Goal: Task Accomplishment & Management: Use online tool/utility

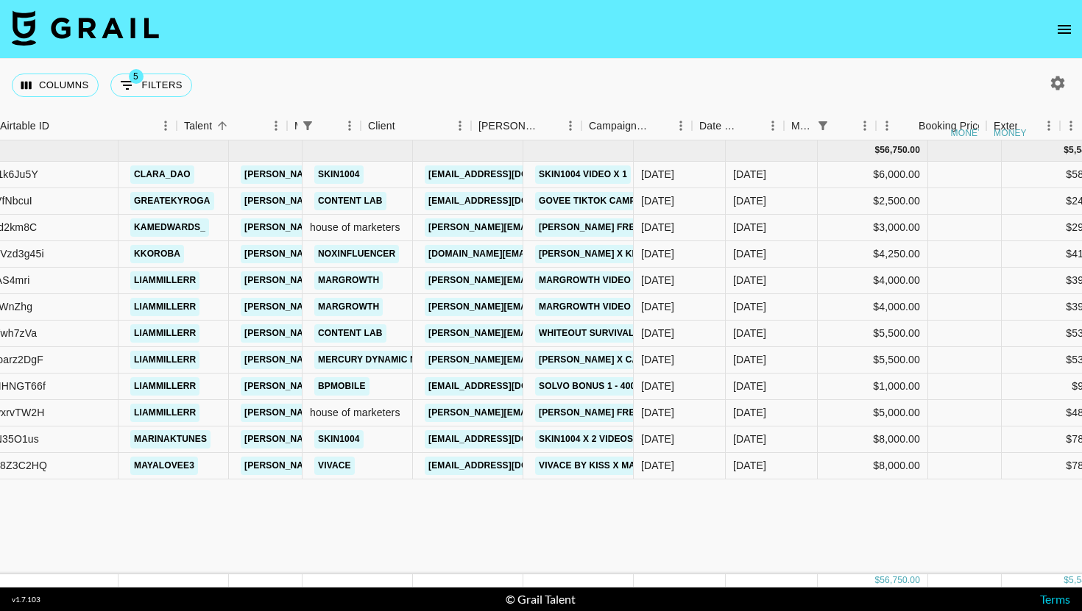
scroll to position [0, 241]
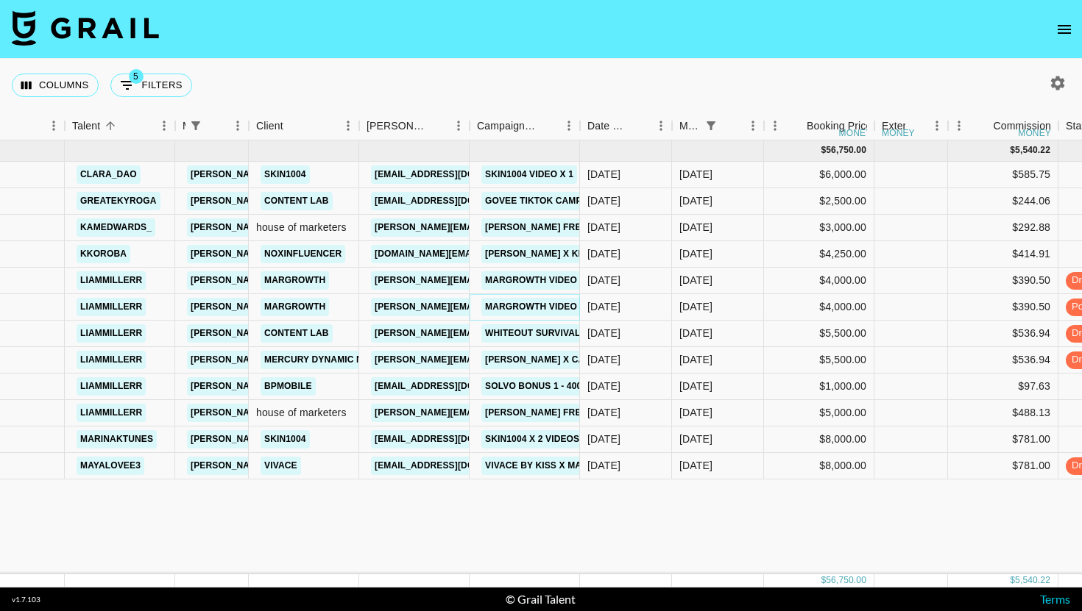
click at [550, 301] on link "Margrowth video 4 actual" at bounding box center [554, 307] width 146 height 18
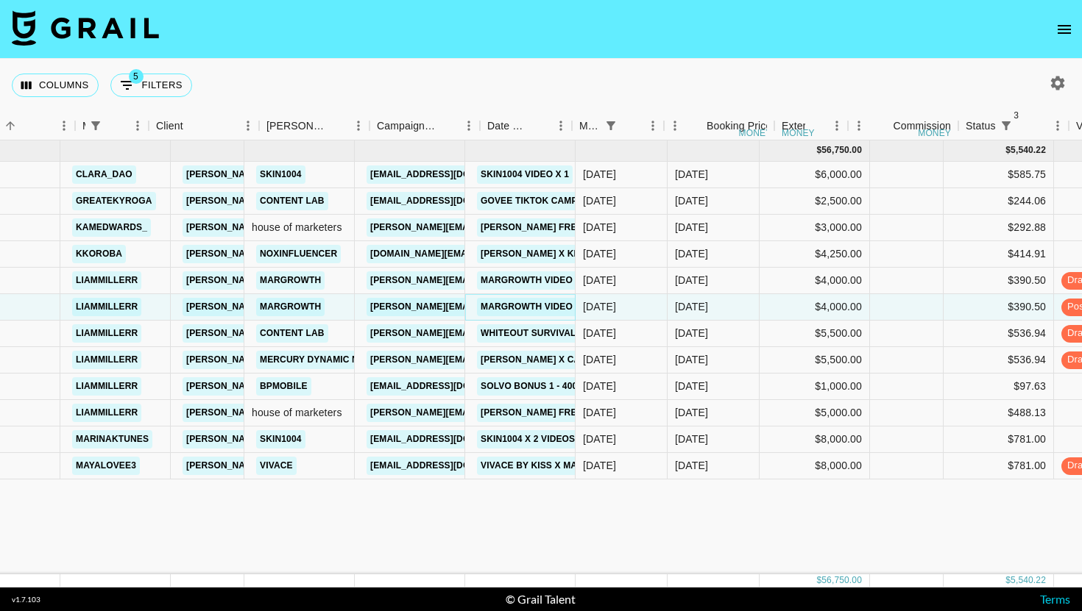
scroll to position [0, 580]
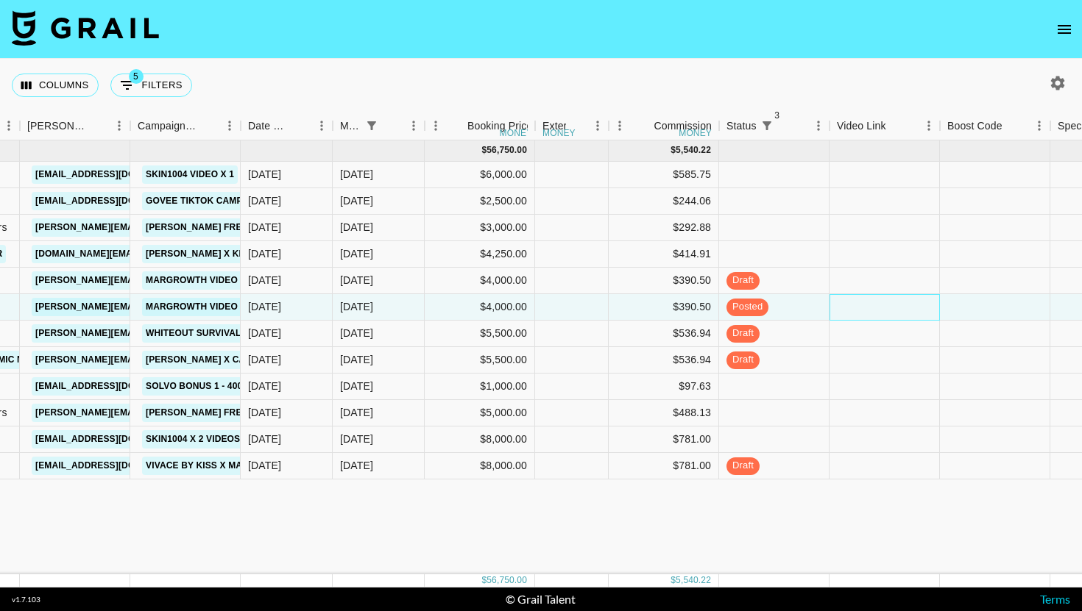
click at [903, 310] on div at bounding box center [884, 307] width 110 height 26
type input "[URL][DOMAIN_NAME]"
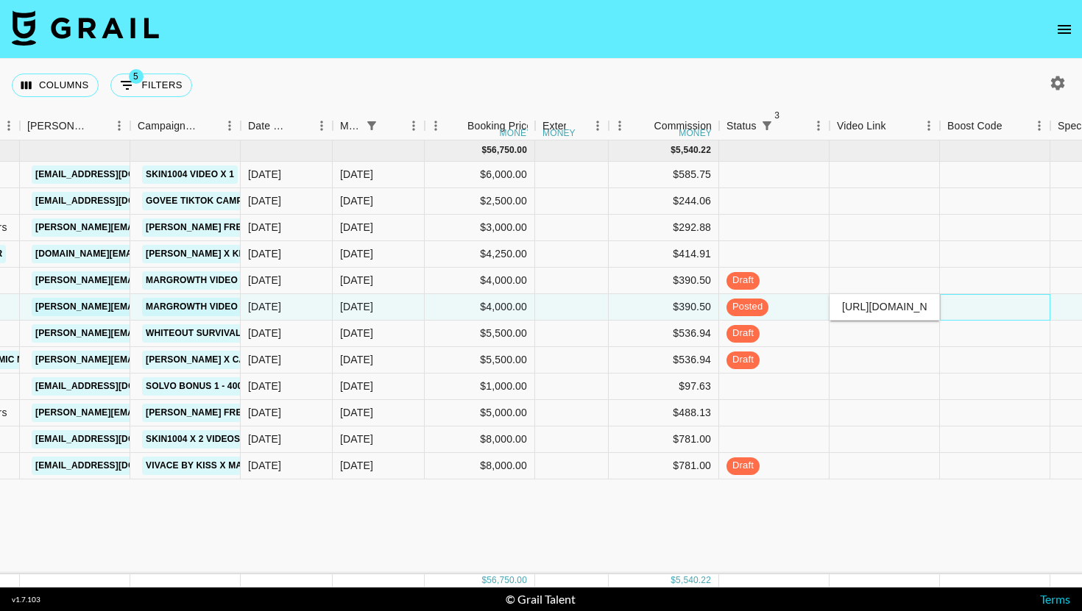
click at [963, 312] on div at bounding box center [995, 307] width 110 height 26
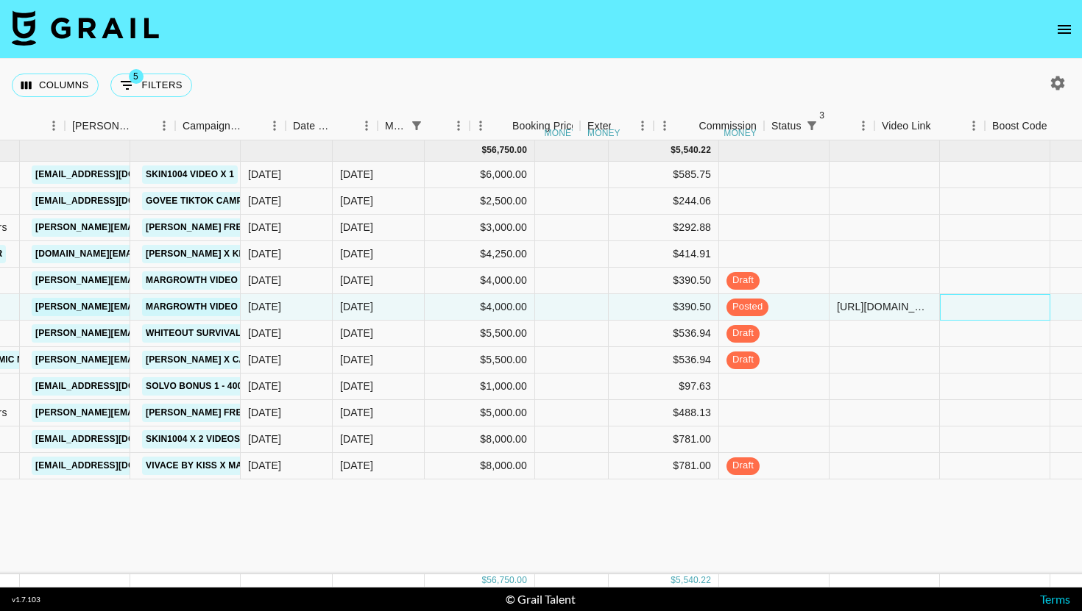
scroll to position [0, 425]
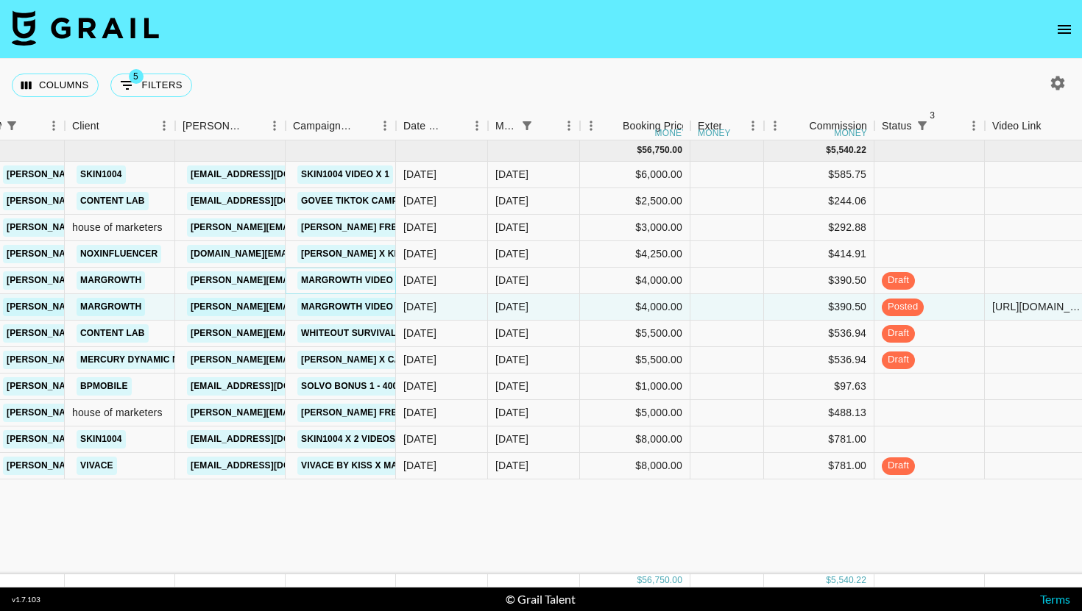
click at [355, 279] on link "margrowth video 5" at bounding box center [350, 281] width 107 height 18
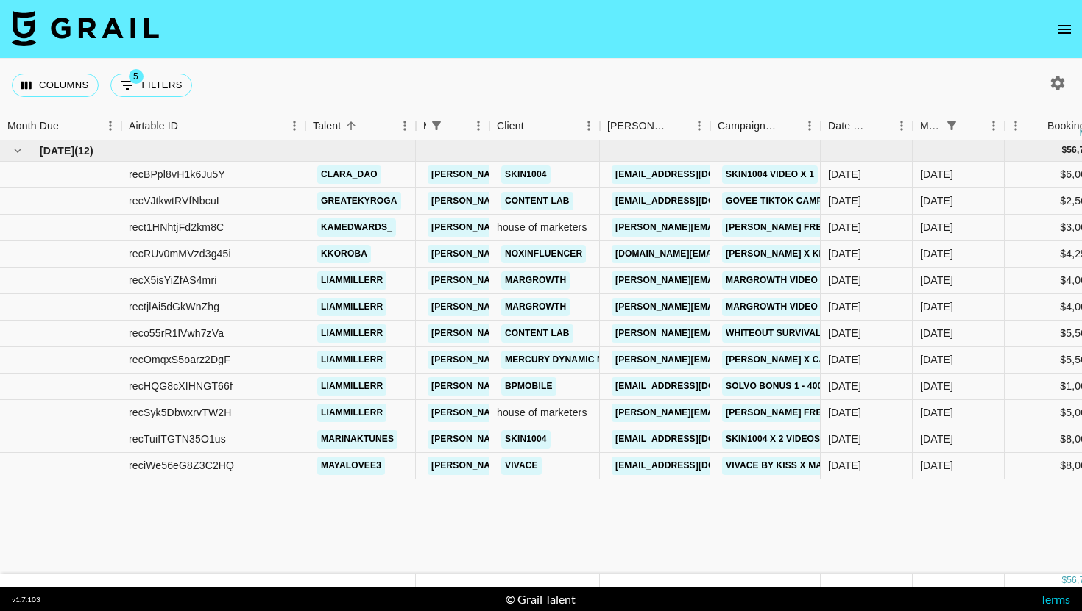
click at [160, 60] on div "Columns 5 Filters + Booking" at bounding box center [105, 85] width 186 height 53
click at [146, 83] on button "5 Filters" at bounding box center [151, 86] width 82 height 24
select select "managerIds"
select select "status"
select select "not"
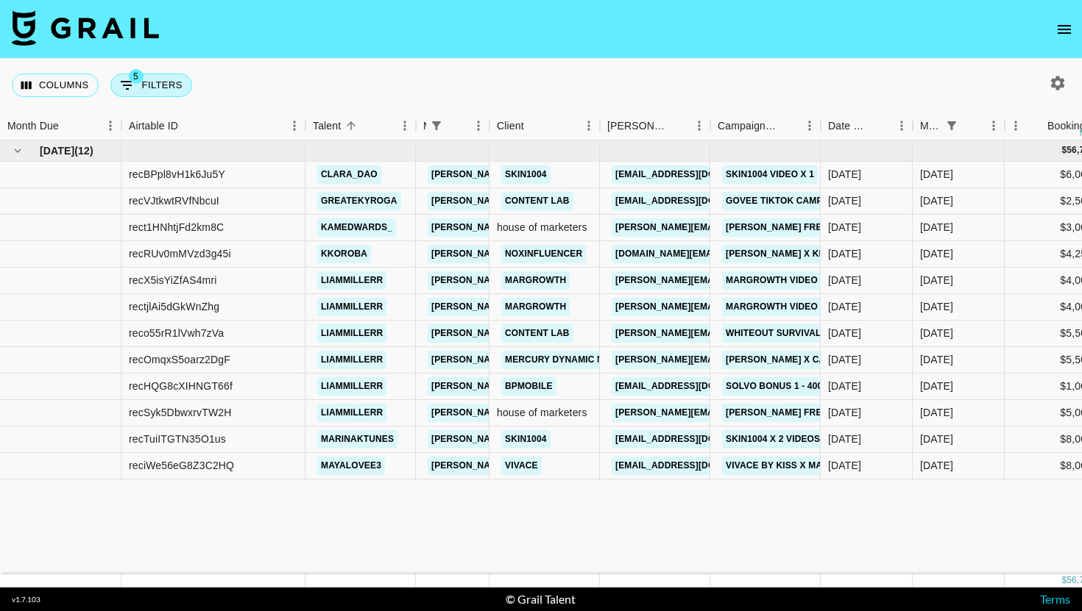
select select "cancelled"
select select "status"
select select "not"
select select "declined"
select select "monthDue2"
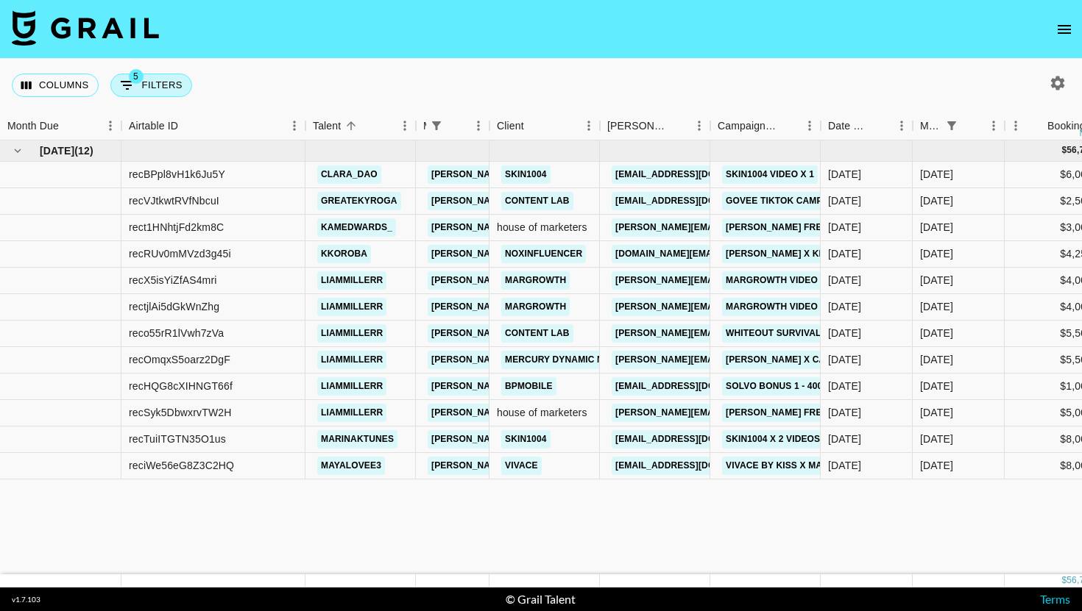
select select "[DATE]"
select select "status"
select select "not"
select select "approved"
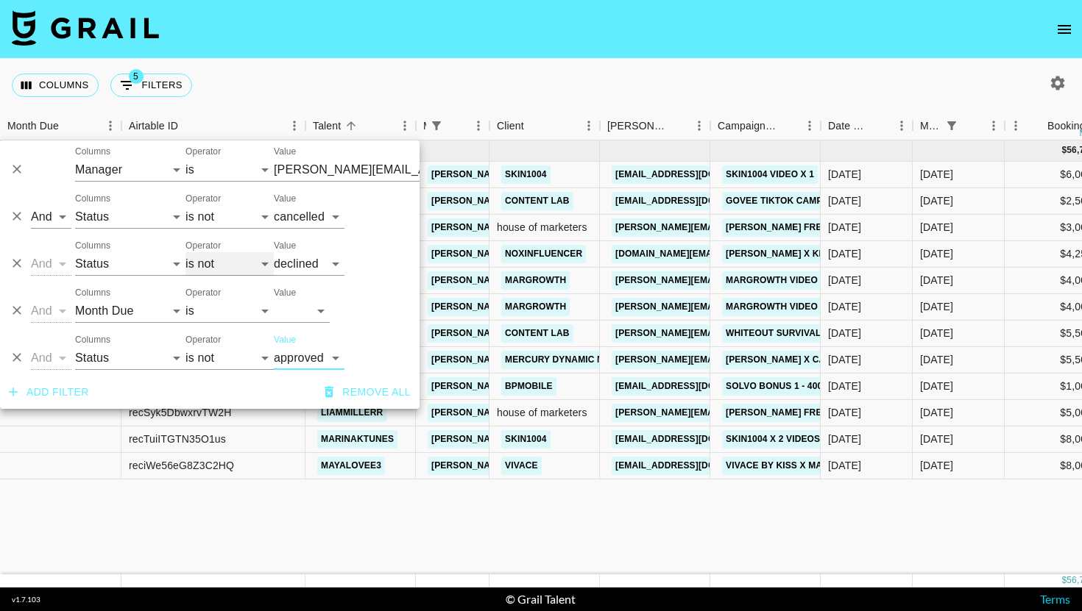
click at [219, 259] on select "is is not is any of is not any of" at bounding box center [229, 264] width 88 height 24
select select "is"
click at [185, 252] on select "is is not is any of is not any of" at bounding box center [229, 264] width 88 height 24
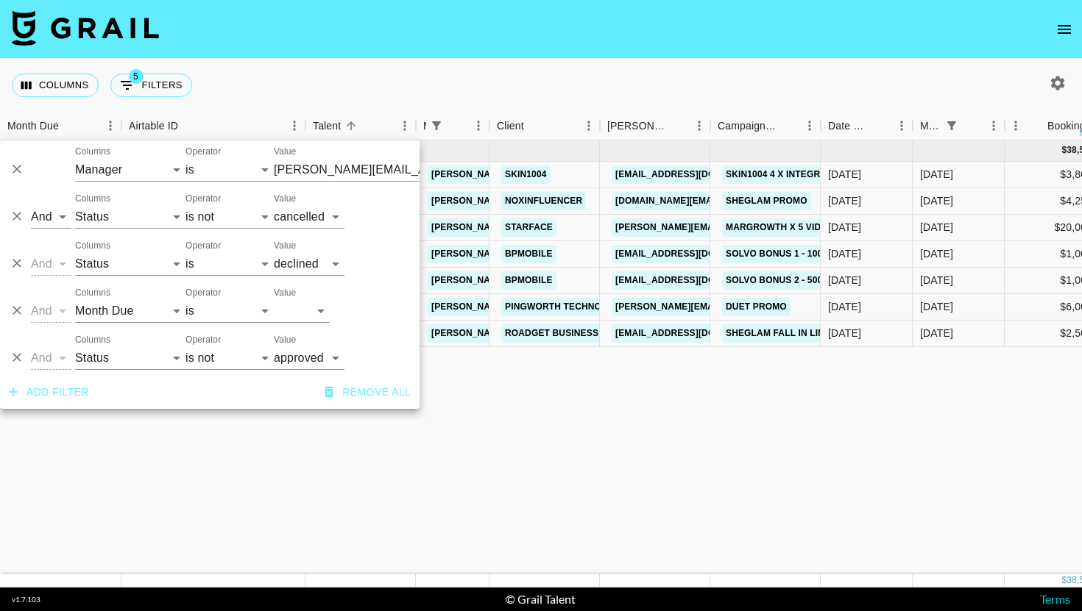
click at [648, 73] on div "Columns 5 Filters + Booking" at bounding box center [541, 85] width 1082 height 53
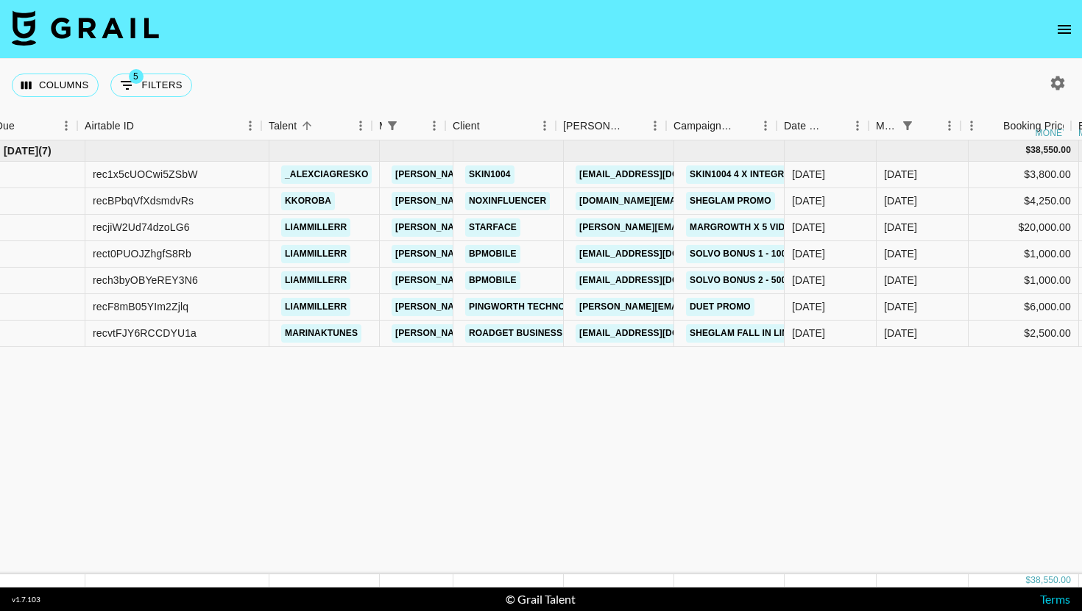
scroll to position [0, 45]
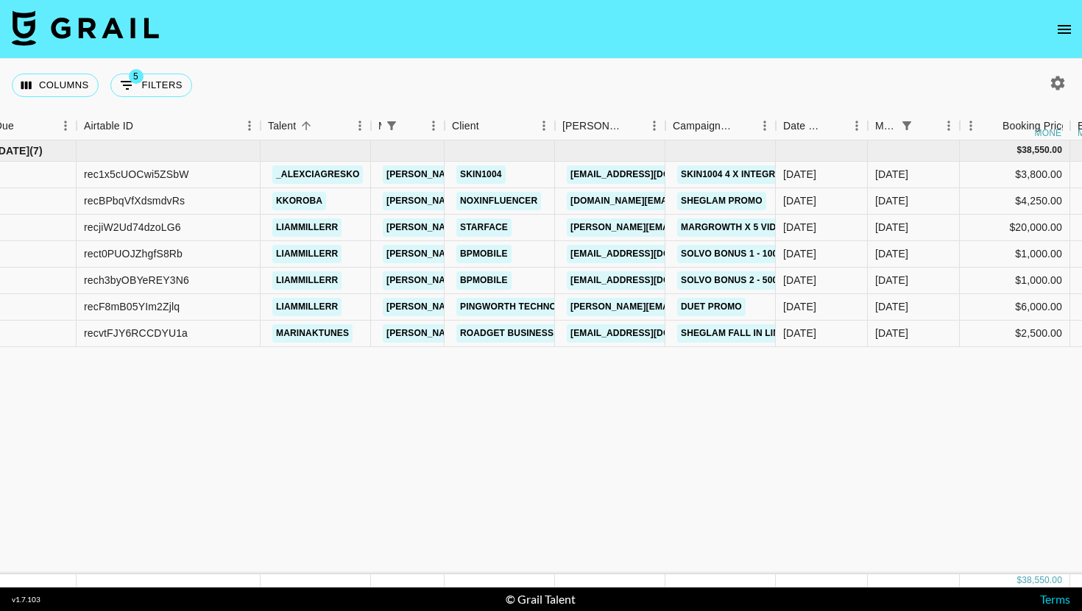
click at [143, 71] on div "Columns 5 Filters + Booking" at bounding box center [105, 85] width 186 height 53
click at [141, 79] on span "5" at bounding box center [136, 76] width 15 height 15
select select "managerIds"
select select "status"
select select "not"
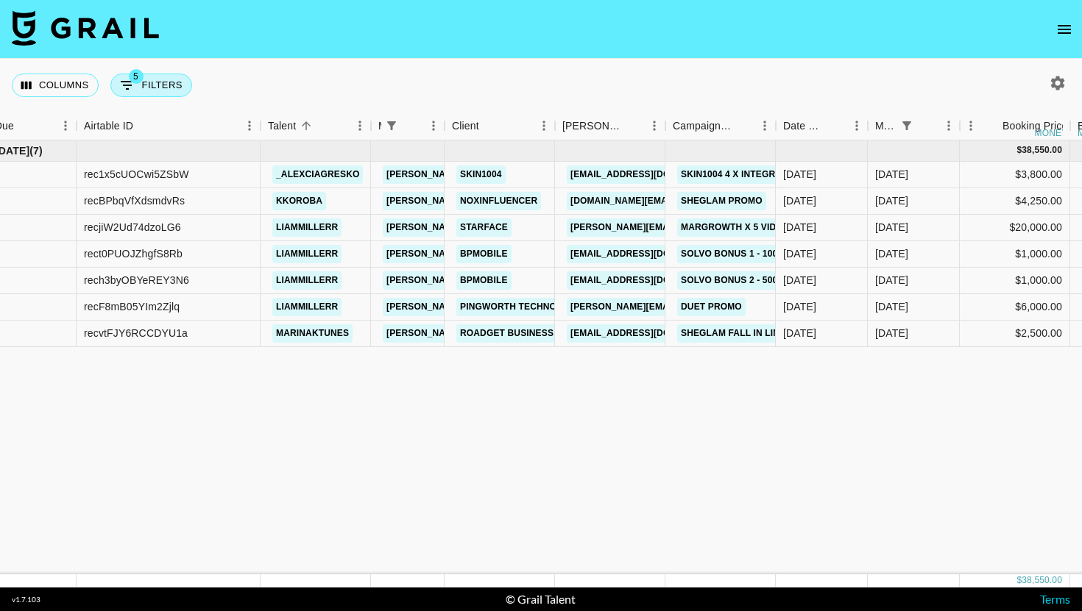
select select "cancelled"
select select "status"
select select "declined"
select select "monthDue2"
select select "[DATE]"
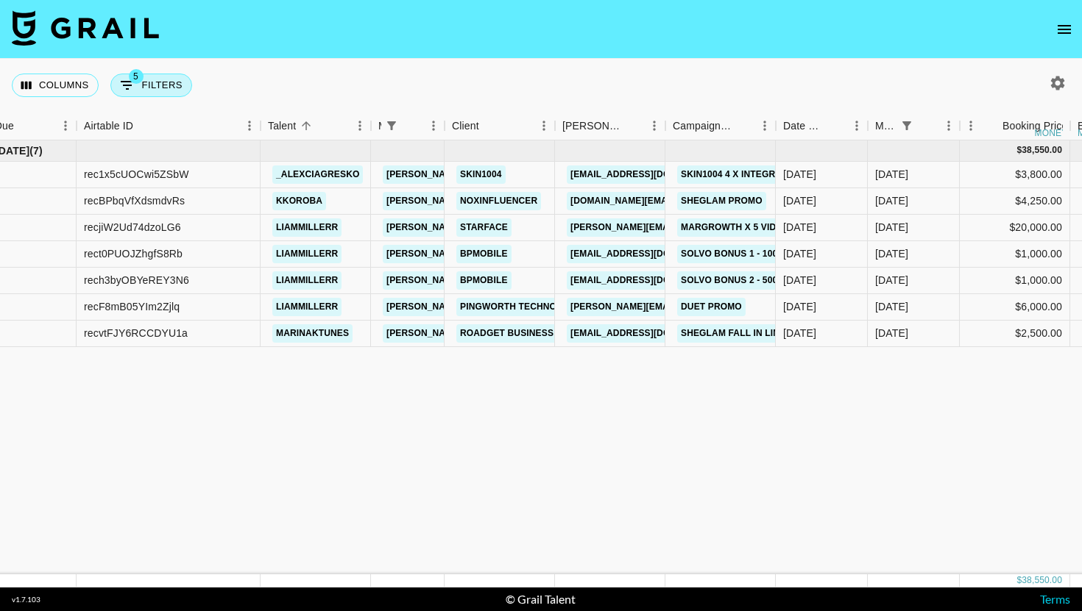
select select "status"
select select "not"
select select "approved"
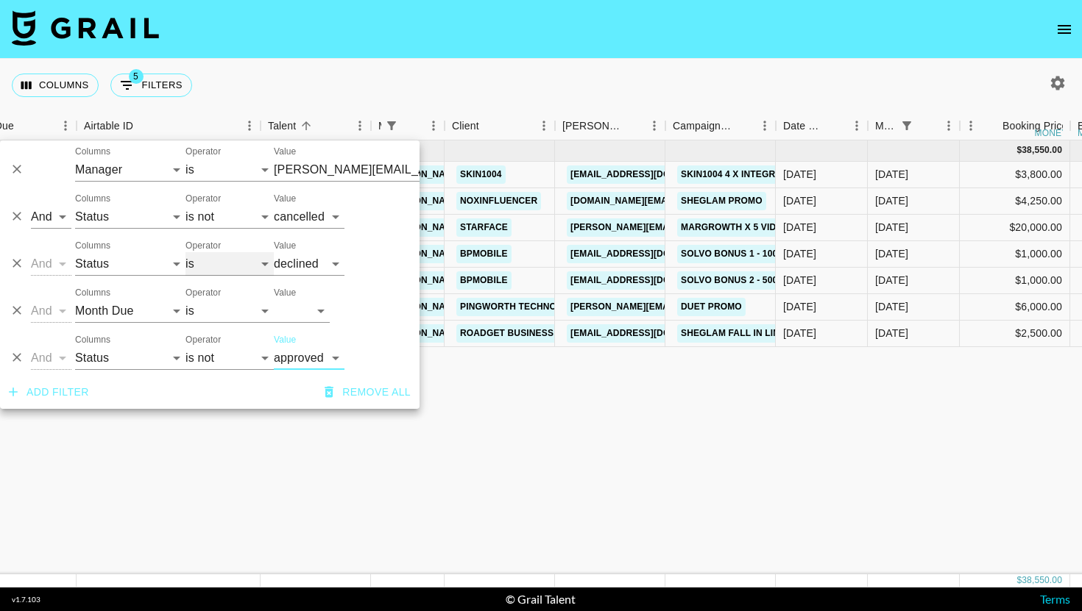
click at [209, 268] on select "is is not is any of is not any of" at bounding box center [229, 264] width 88 height 24
select select "not"
click at [185, 252] on select "is is not is any of is not any of" at bounding box center [229, 264] width 88 height 24
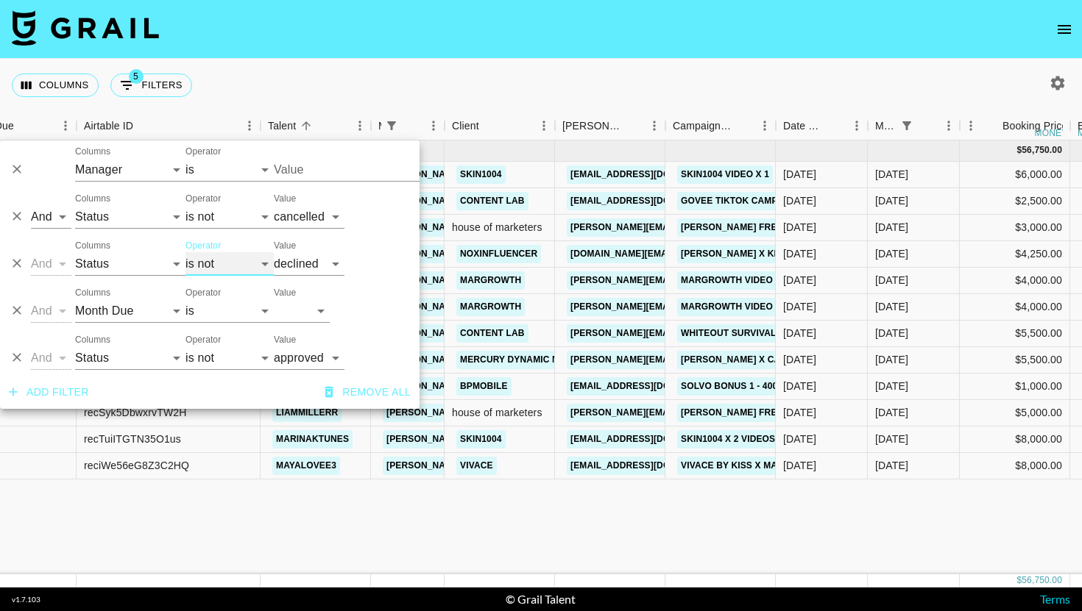
type input "[PERSON_NAME][EMAIL_ADDRESS][DOMAIN_NAME]"
click at [608, 87] on div "Columns 5 Filters + Booking" at bounding box center [541, 85] width 1082 height 53
